Goal: Task Accomplishment & Management: Complete application form

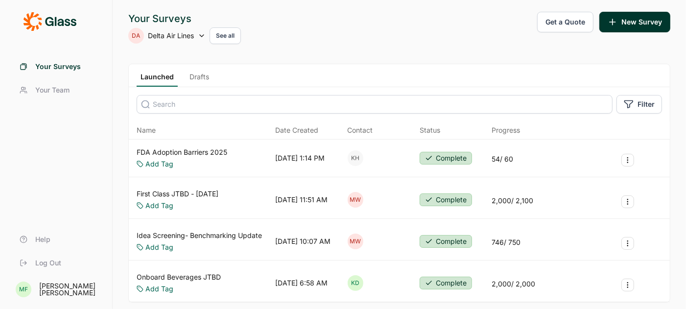
click at [203, 35] on use at bounding box center [202, 36] width 4 height 2
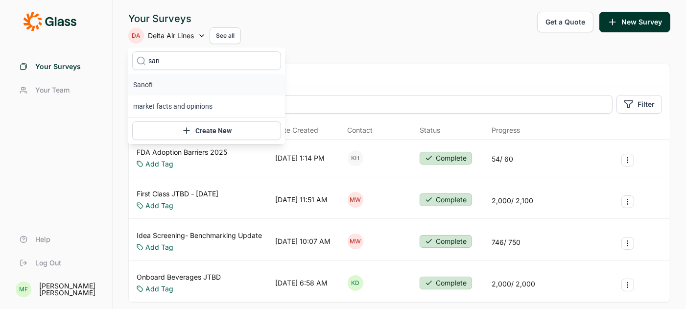
type input "san"
click at [161, 87] on li "Sanofi" at bounding box center [206, 85] width 157 height 22
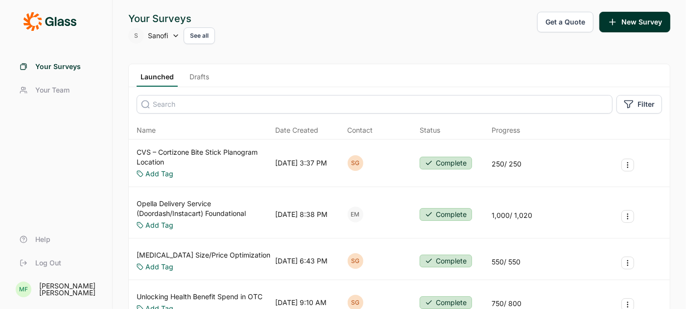
click at [178, 151] on link "CVS – Cortizone Bite Stick Planogram Location" at bounding box center [204, 157] width 135 height 20
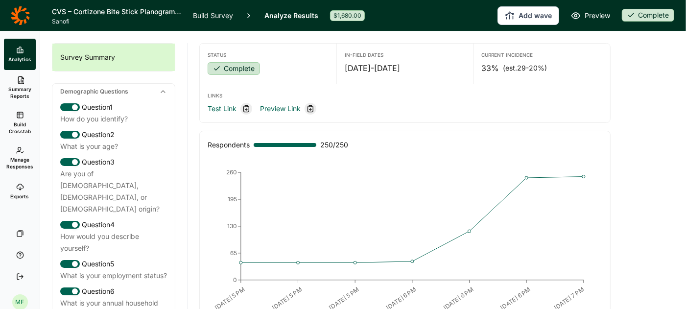
click at [23, 189] on icon at bounding box center [20, 187] width 8 height 8
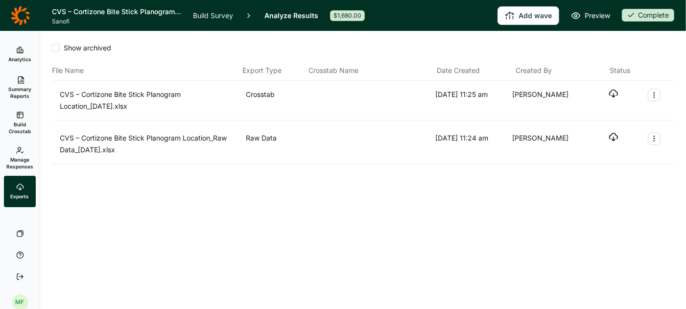
click at [19, 161] on span "Manage Responses" at bounding box center [19, 163] width 27 height 14
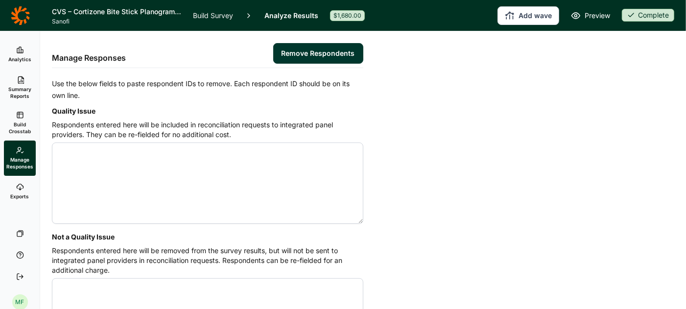
click at [18, 56] on span "Analytics" at bounding box center [19, 59] width 23 height 7
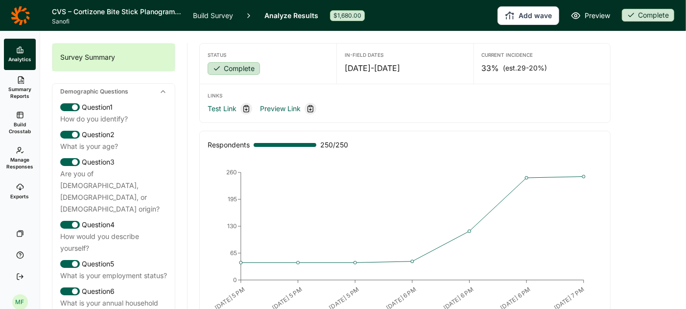
click at [18, 192] on link "Exports" at bounding box center [20, 191] width 32 height 31
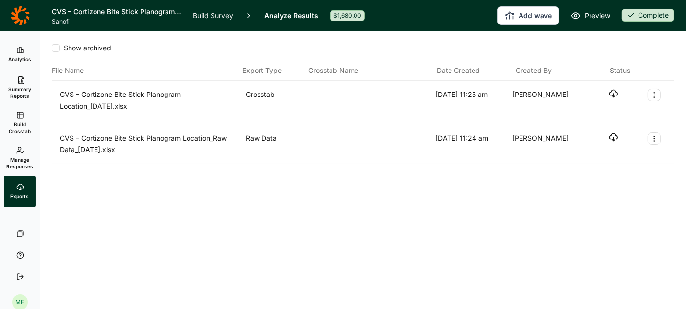
click at [15, 156] on span "Manage Responses" at bounding box center [19, 163] width 27 height 14
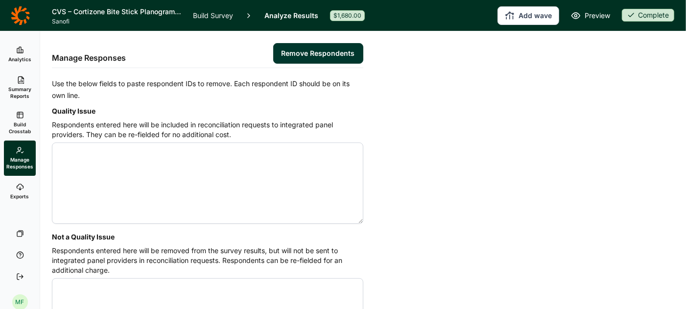
click at [18, 120] on link "Build Crosstab" at bounding box center [20, 122] width 32 height 35
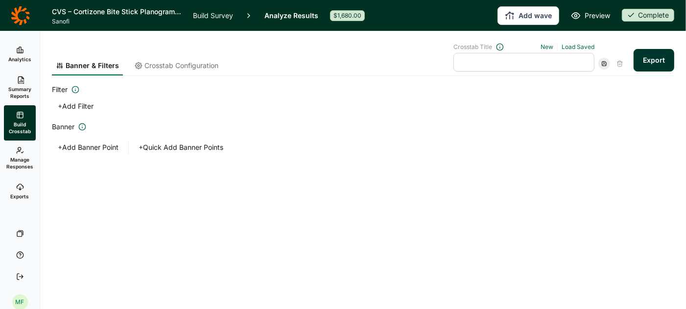
click at [18, 88] on span "Summary Reports" at bounding box center [20, 93] width 24 height 14
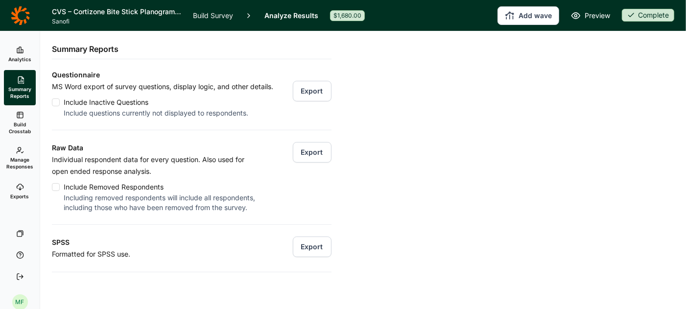
click at [312, 151] on button "Export" at bounding box center [312, 152] width 39 height 21
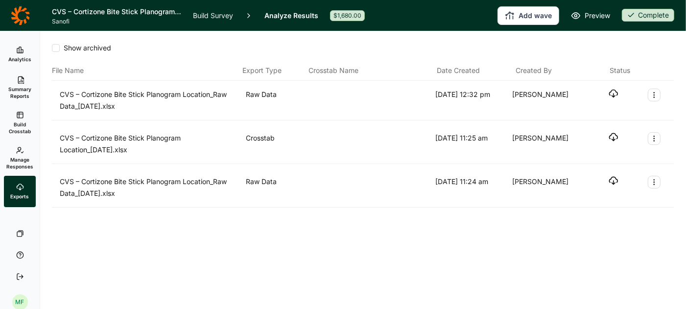
click at [614, 93] on icon "button" at bounding box center [614, 94] width 10 height 10
click at [15, 87] on span "Summary Reports" at bounding box center [20, 93] width 24 height 14
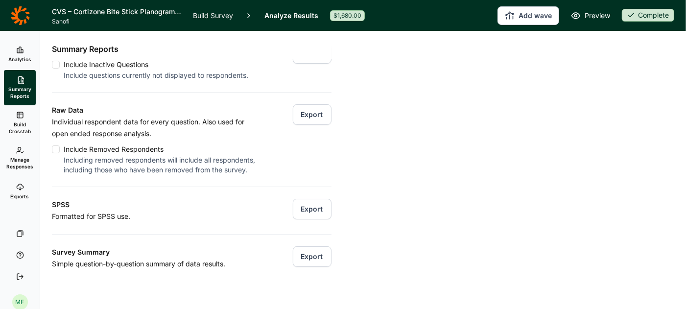
scroll to position [135, 0]
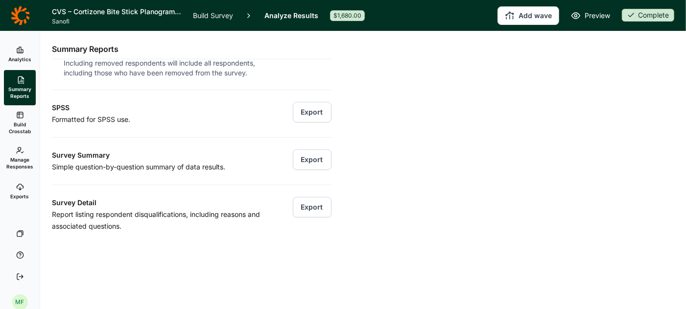
click at [311, 160] on button "Export" at bounding box center [312, 159] width 39 height 21
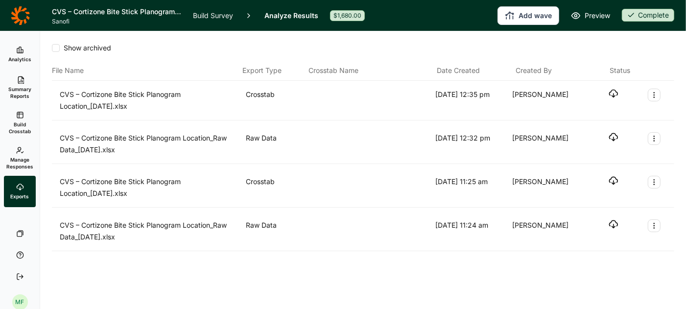
click at [616, 94] on icon "button" at bounding box center [614, 94] width 10 height 10
click at [20, 160] on span "Manage Responses" at bounding box center [19, 163] width 27 height 14
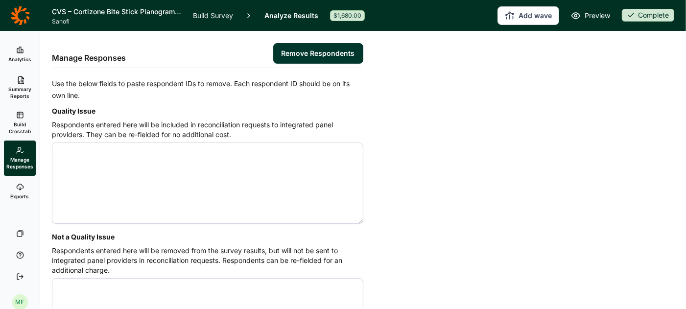
paste textarea "4540079 4541076 4541378 4540577 4540615 4540681 4540815 4540963 4540944 4540048…"
type textarea "4540079 4541076 4541378 4540577 4540615 4540681 4540815 4540963 4540944 4540048…"
click at [301, 51] on button "Remove Respondents" at bounding box center [318, 53] width 90 height 21
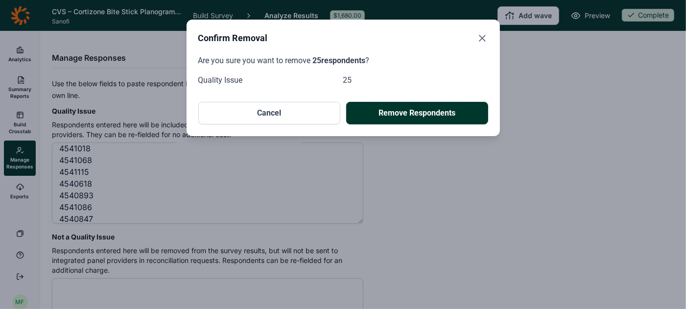
click at [423, 114] on button "Remove Respondents" at bounding box center [417, 113] width 142 height 23
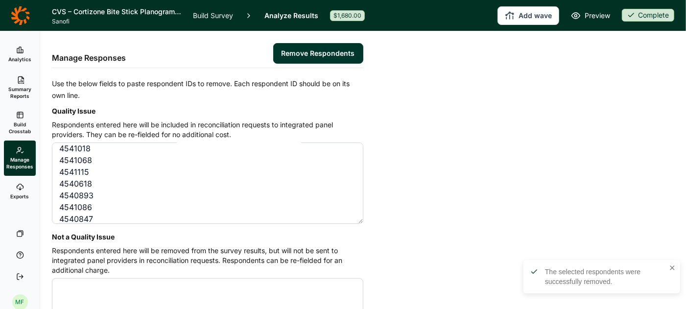
scroll to position [0, 0]
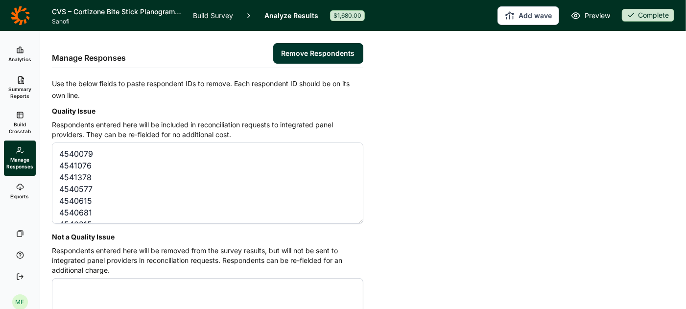
click at [282, 15] on link "Analyze Results" at bounding box center [291, 15] width 54 height 31
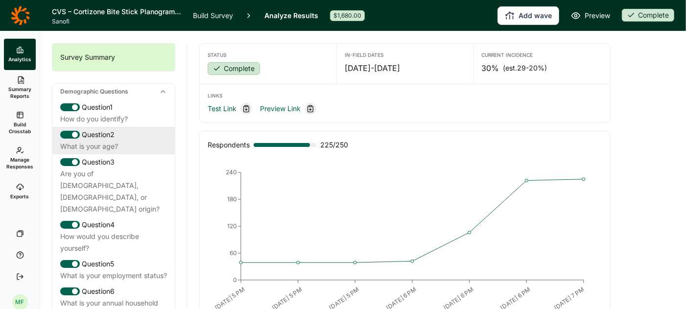
click at [114, 141] on div "What is your age?" at bounding box center [113, 147] width 107 height 12
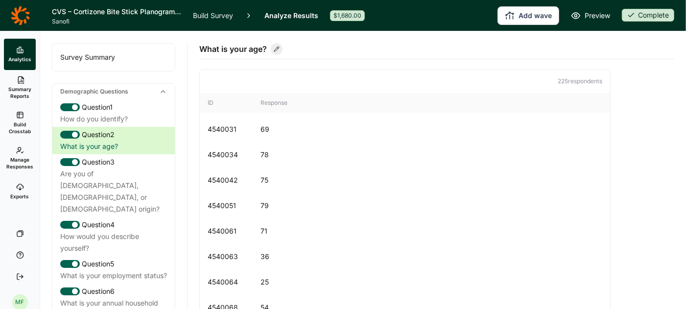
click at [219, 16] on link "Build Survey" at bounding box center [213, 15] width 40 height 31
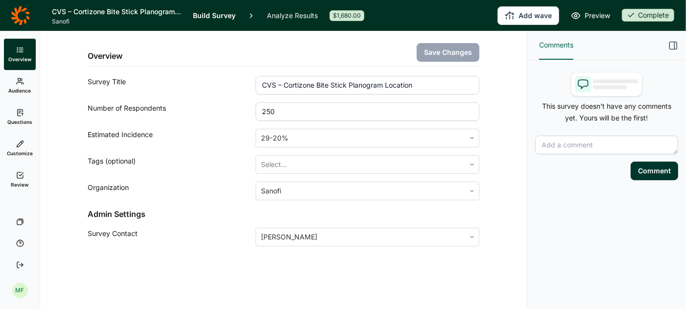
click at [19, 121] on span "Questions" at bounding box center [19, 122] width 25 height 7
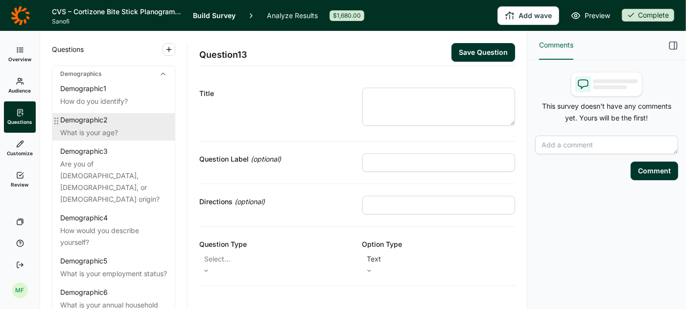
click at [101, 129] on div "What is your age?" at bounding box center [113, 133] width 107 height 12
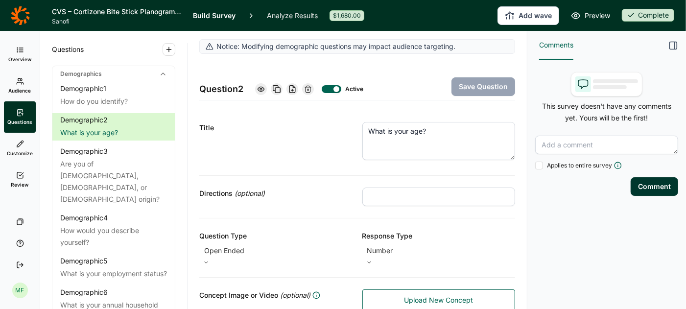
click at [670, 44] on use "button" at bounding box center [673, 45] width 7 height 7
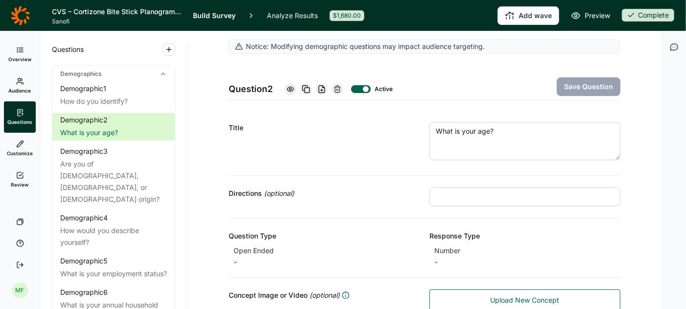
click at [21, 83] on icon at bounding box center [20, 81] width 8 height 8
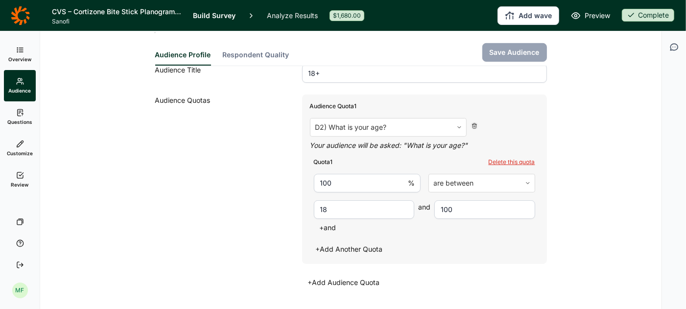
scroll to position [265, 0]
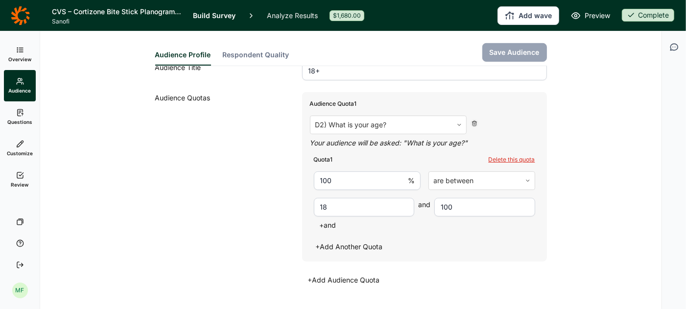
click at [21, 55] on link "Overview" at bounding box center [20, 54] width 32 height 31
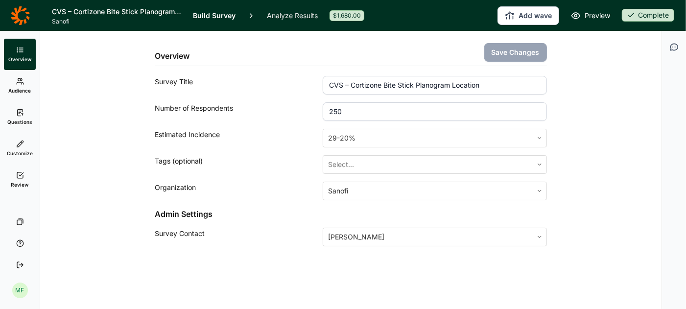
click at [347, 109] on input "250" at bounding box center [435, 111] width 224 height 19
type input "2"
type input "325"
click at [20, 119] on span "Questions" at bounding box center [19, 122] width 25 height 7
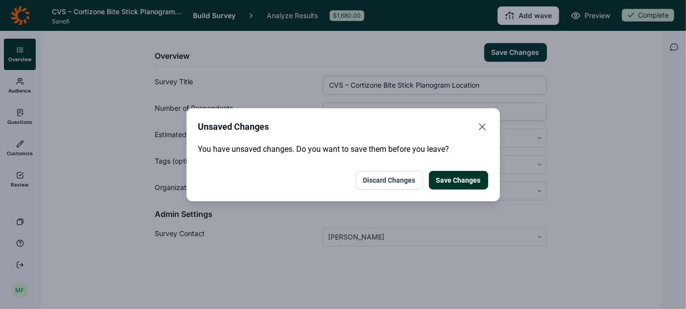
click at [447, 179] on button "Save Changes" at bounding box center [458, 180] width 59 height 19
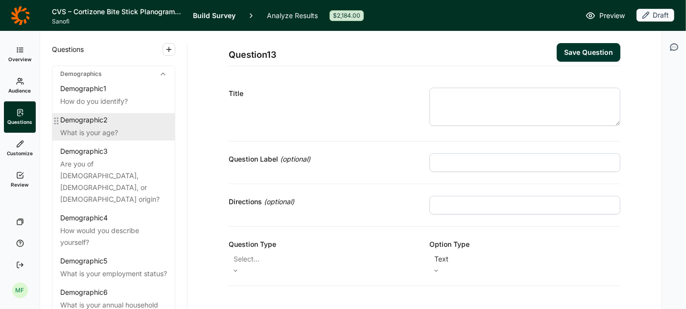
click at [115, 127] on div "What is your age?" at bounding box center [113, 133] width 107 height 12
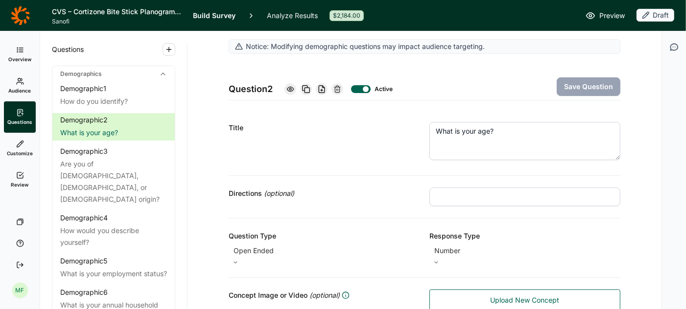
scroll to position [175, 0]
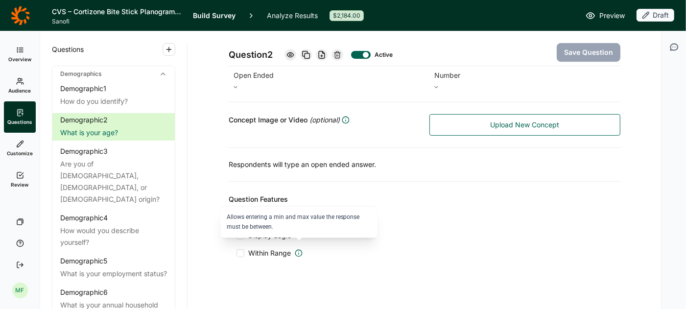
click at [298, 249] on icon at bounding box center [299, 253] width 8 height 8
click at [237, 253] on input "Within Range" at bounding box center [237, 253] width 0 height 0
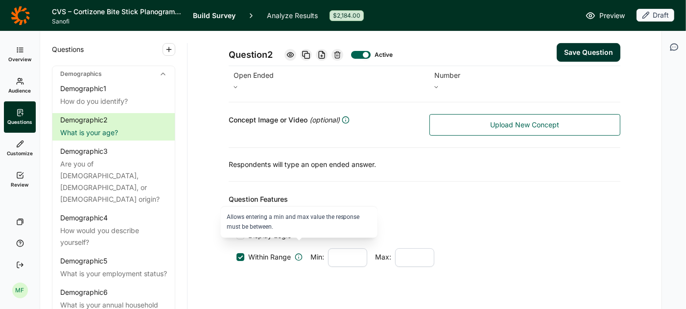
click at [299, 253] on icon at bounding box center [299, 257] width 8 height 8
click at [237, 257] on input "Within Range" at bounding box center [237, 257] width 0 height 0
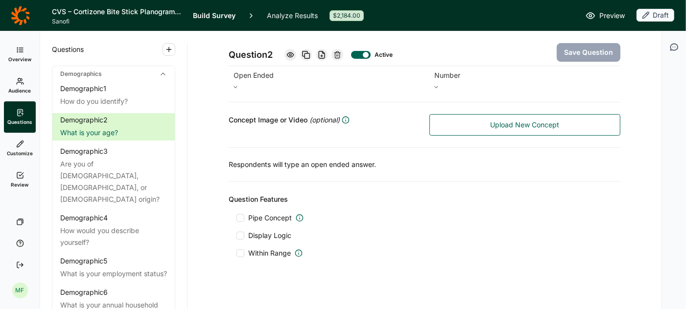
click at [15, 57] on span "Overview" at bounding box center [19, 59] width 23 height 7
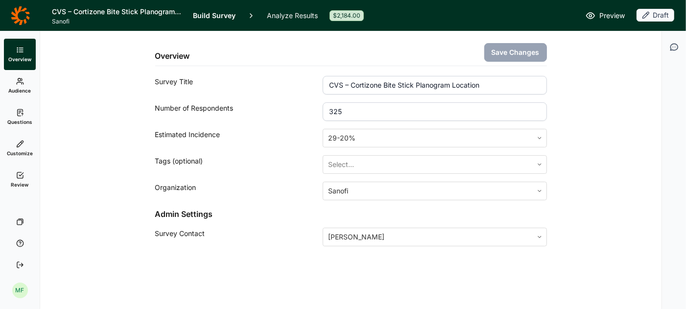
click at [224, 14] on link "Build Survey" at bounding box center [214, 15] width 43 height 31
click at [285, 16] on link "Analyze Results" at bounding box center [292, 15] width 51 height 31
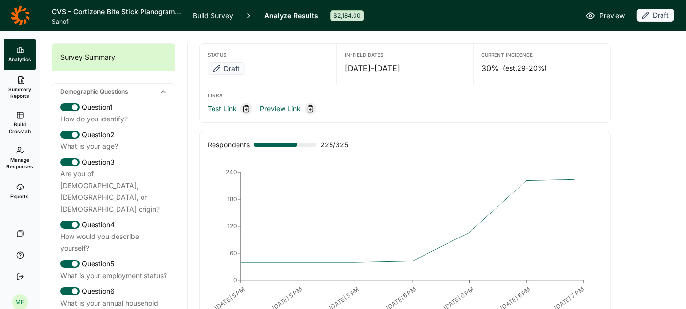
click at [219, 15] on link "Build Survey" at bounding box center [213, 15] width 40 height 31
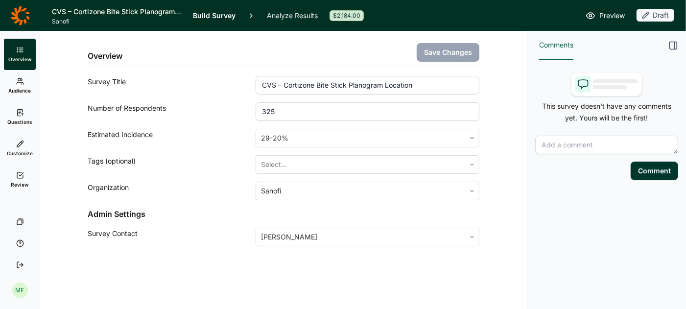
click at [22, 88] on span "Audience" at bounding box center [20, 90] width 23 height 7
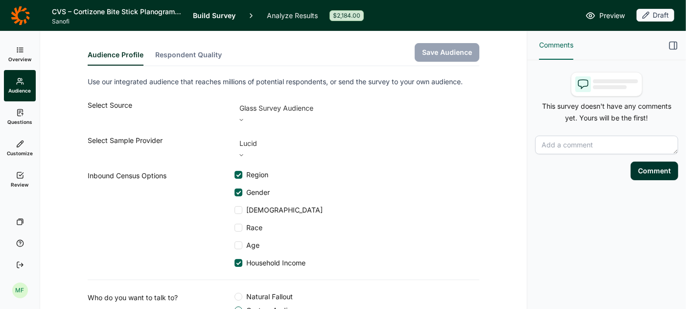
click at [23, 116] on icon at bounding box center [20, 113] width 8 height 8
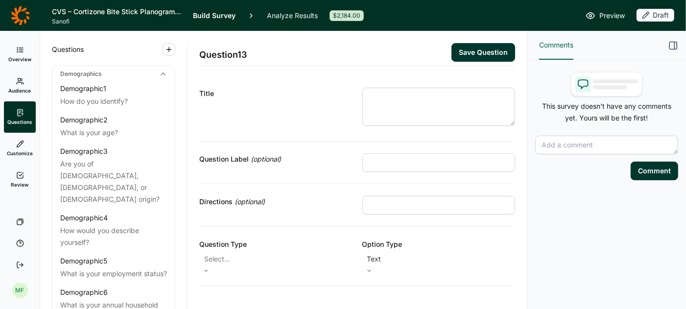
click at [20, 151] on span "Customize" at bounding box center [20, 153] width 26 height 7
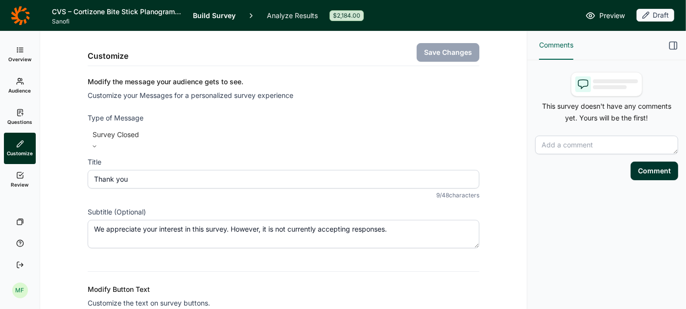
click at [20, 184] on span "Review" at bounding box center [20, 184] width 18 height 7
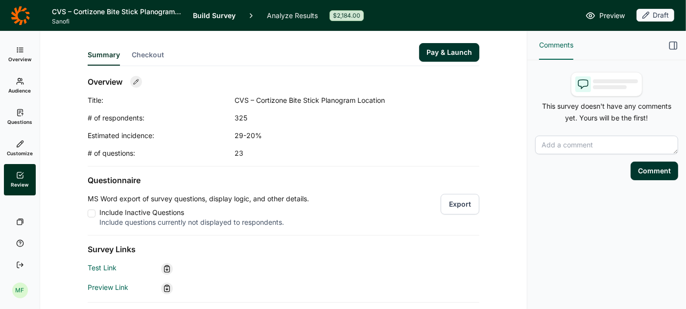
click at [444, 51] on button "Pay & Launch" at bounding box center [449, 52] width 60 height 19
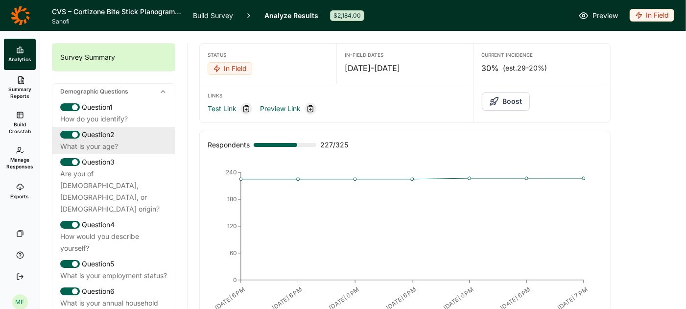
click at [119, 144] on div "What is your age?" at bounding box center [113, 147] width 107 height 12
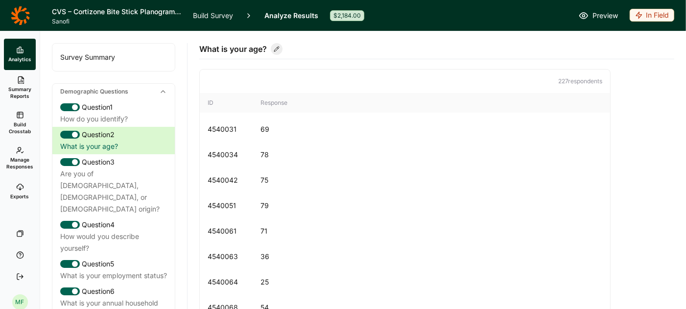
click at [24, 91] on span "Summary Reports" at bounding box center [20, 93] width 24 height 14
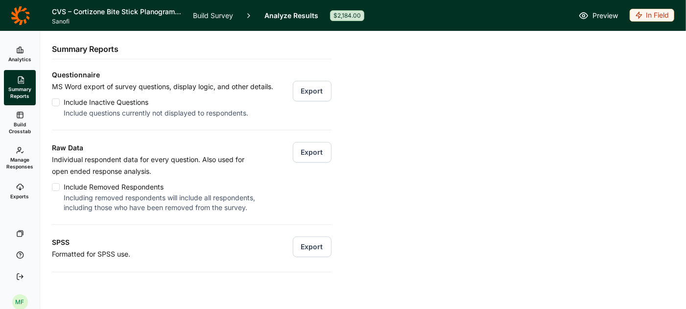
click at [17, 50] on use at bounding box center [20, 50] width 6 height 6
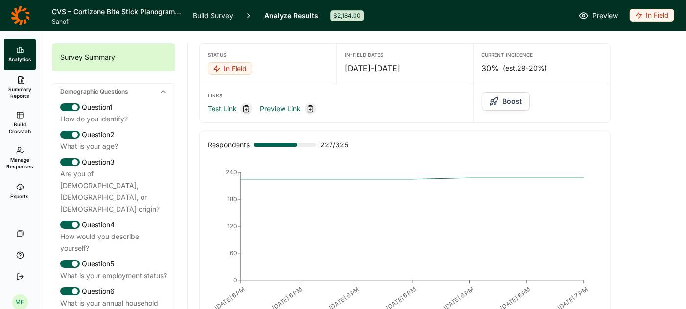
click at [283, 13] on link "Analyze Results" at bounding box center [291, 15] width 54 height 31
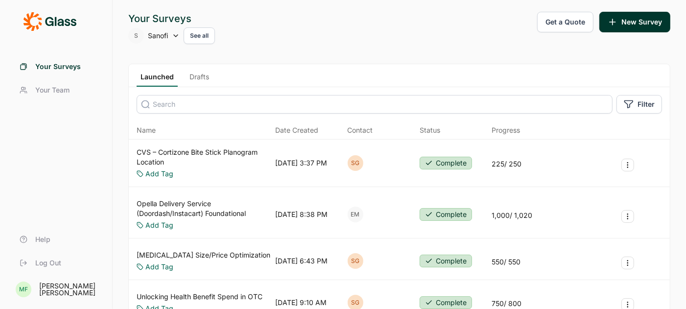
click at [174, 40] on div "S Sanofi See all" at bounding box center [171, 35] width 87 height 17
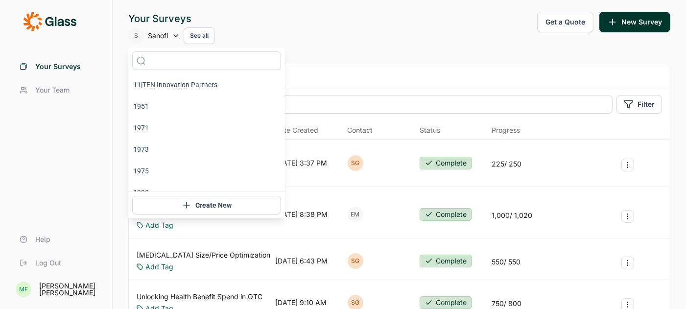
type input "p"
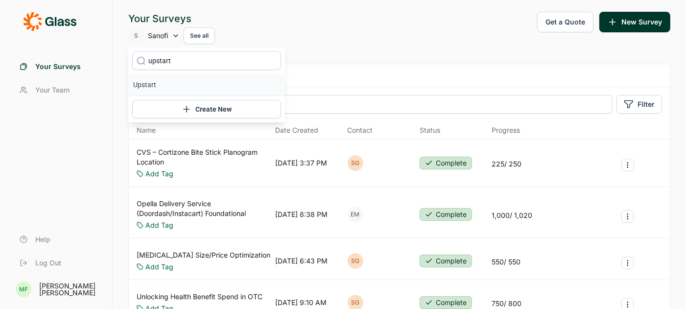
type input "upstart"
click at [147, 85] on li "Upstart" at bounding box center [206, 85] width 157 height 22
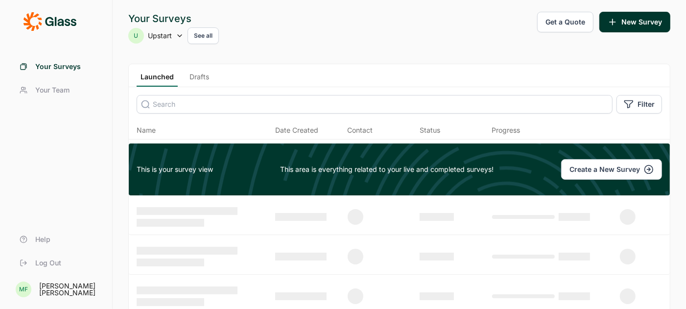
click at [201, 77] on link "Drafts" at bounding box center [199, 79] width 27 height 15
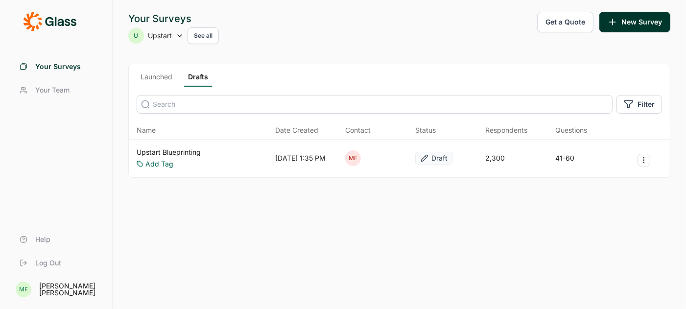
click at [172, 151] on link "Upstart Blueprinting" at bounding box center [169, 152] width 64 height 10
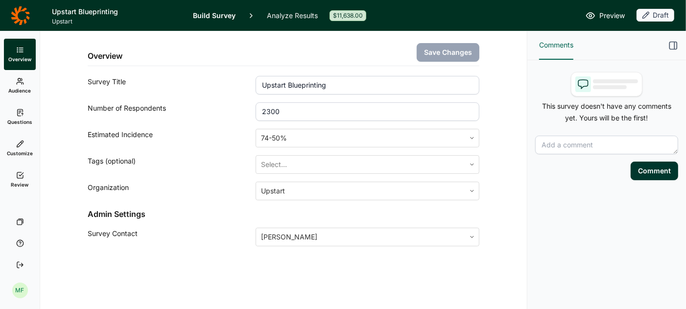
click at [22, 87] on span "Audience" at bounding box center [20, 90] width 23 height 7
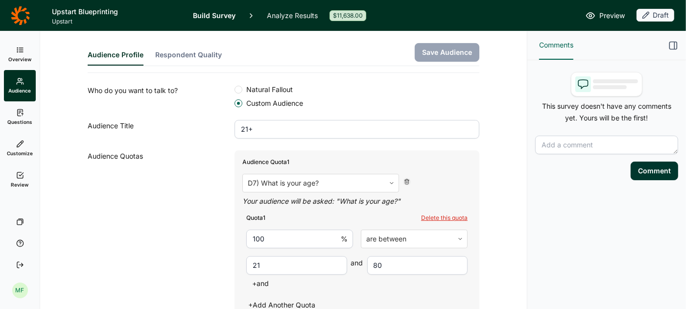
scroll to position [202, 0]
